Goal: Task Accomplishment & Management: Manage account settings

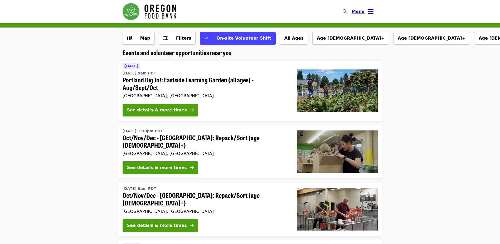
click at [369, 10] on icon "bars icon" at bounding box center [371, 12] width 6 height 8
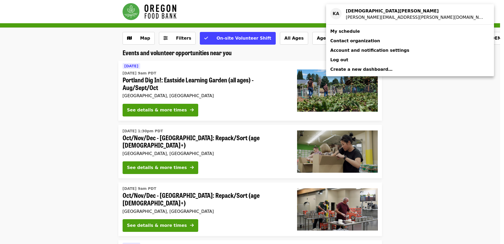
click at [352, 33] on span "My schedule" at bounding box center [346, 31] width 30 height 5
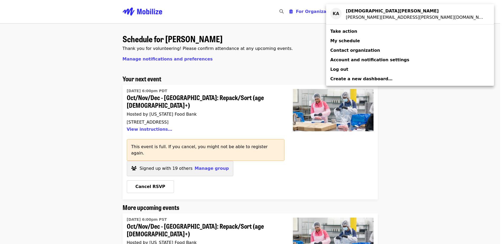
click at [260, 64] on div "Account menu" at bounding box center [252, 122] width 504 height 244
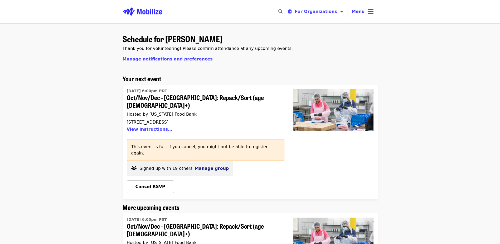
click at [197, 166] on span "Manage group" at bounding box center [212, 168] width 34 height 5
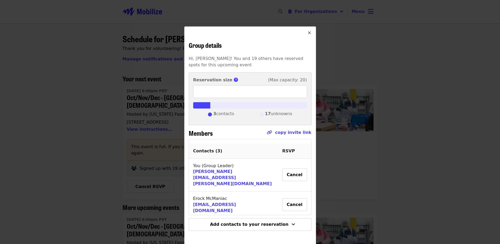
scroll to position [2, 0]
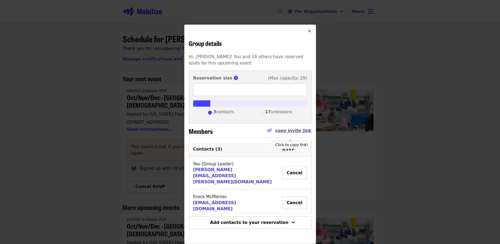
click at [287, 131] on link "copy invite link" at bounding box center [293, 130] width 36 height 5
click at [300, 131] on link "copy invite link" at bounding box center [293, 130] width 36 height 5
click at [90, 88] on div "Group details Hi, [PERSON_NAME]! You and 19 others have reserved spots for this…" at bounding box center [250, 122] width 500 height 244
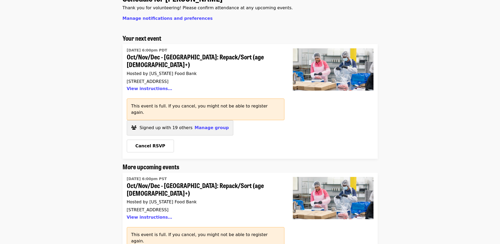
scroll to position [53, 0]
